Goal: Task Accomplishment & Management: Manage account settings

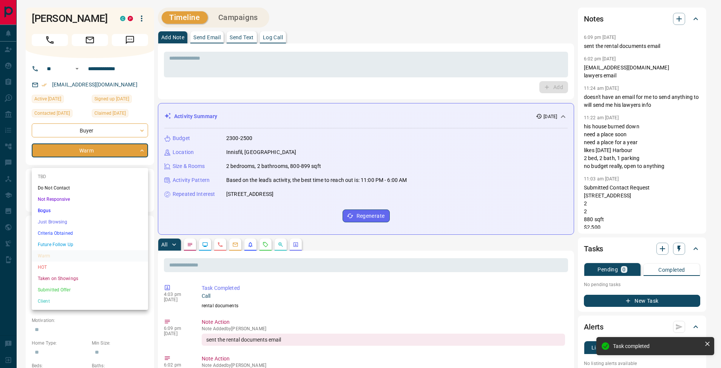
click at [68, 221] on li "Just Browsing" at bounding box center [90, 221] width 116 height 11
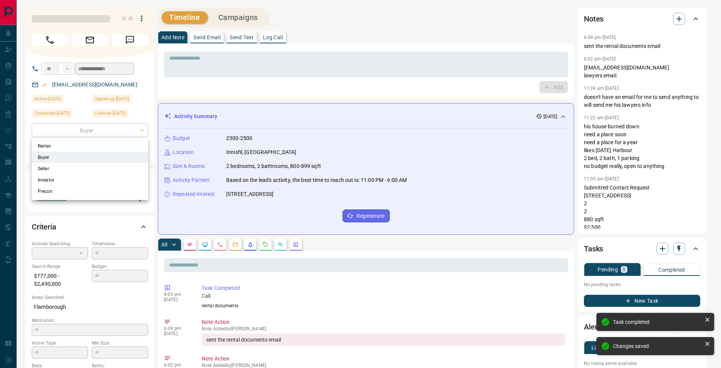
type input "*"
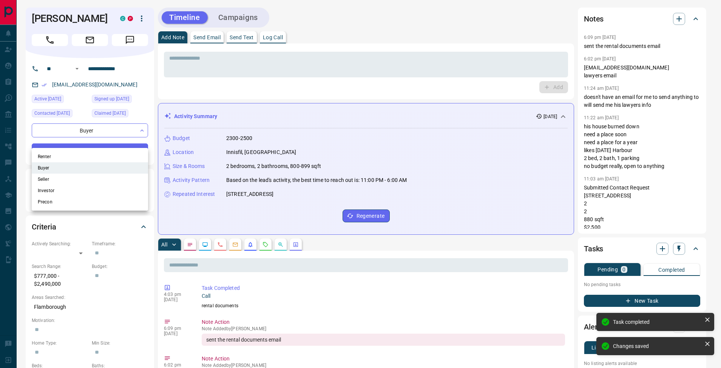
click at [83, 153] on li "Renter" at bounding box center [90, 156] width 116 height 11
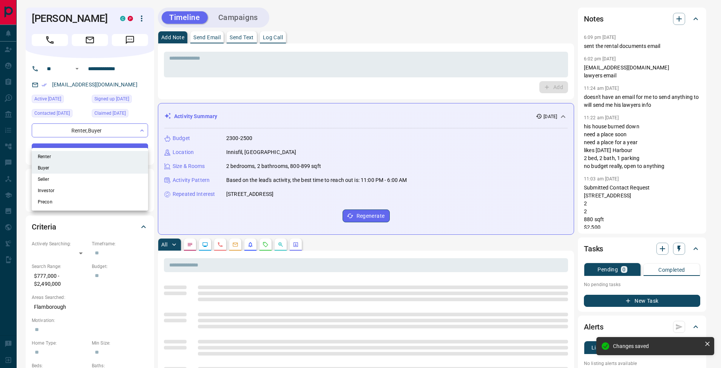
click at [130, 140] on div at bounding box center [360, 184] width 721 height 368
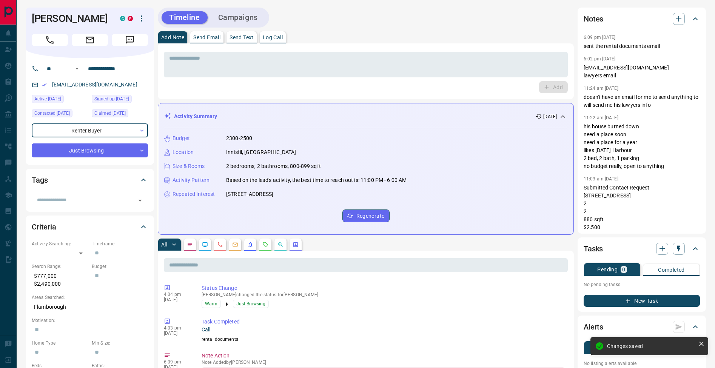
click at [119, 144] on div "Just Browsing" at bounding box center [90, 151] width 116 height 14
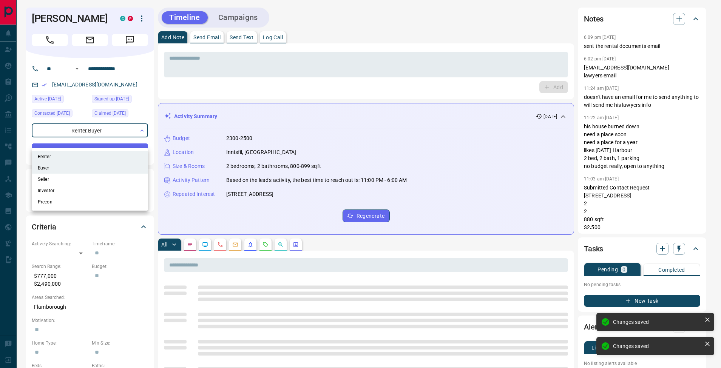
click at [74, 168] on li "Buyer" at bounding box center [90, 167] width 116 height 11
type input "**********"
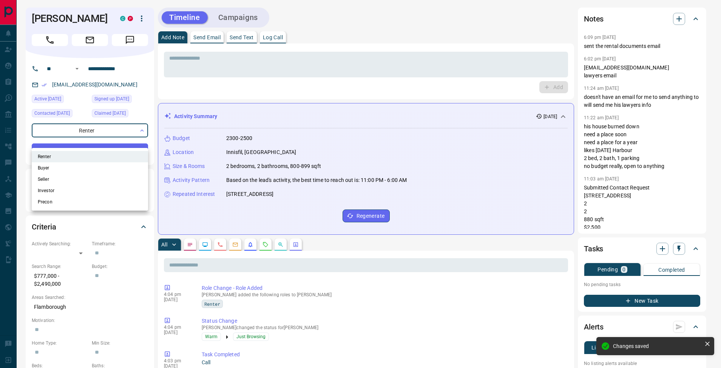
click at [152, 126] on div at bounding box center [360, 184] width 721 height 368
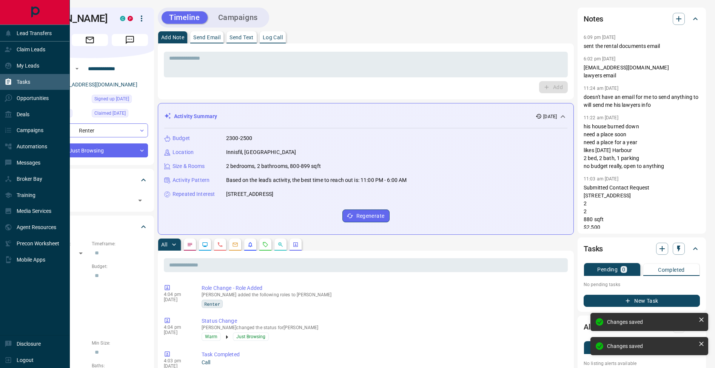
click at [12, 84] on div "Tasks" at bounding box center [18, 82] width 26 height 12
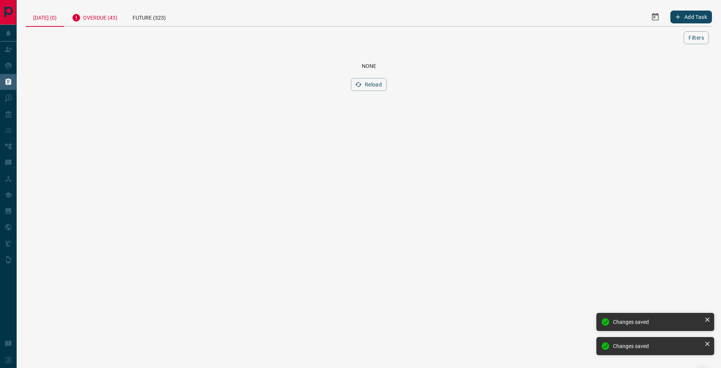
drag, startPoint x: 105, startPoint y: 14, endPoint x: 117, endPoint y: 27, distance: 17.9
click at [105, 14] on div "Overdue (43)" at bounding box center [94, 17] width 61 height 19
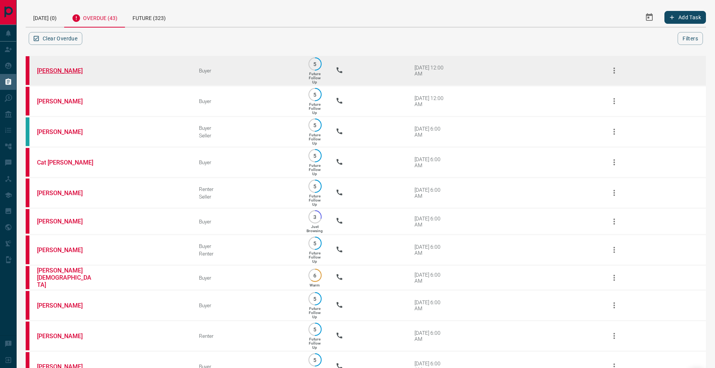
click at [68, 71] on link "[PERSON_NAME]" at bounding box center [65, 70] width 57 height 7
